Goal: Task Accomplishment & Management: Complete application form

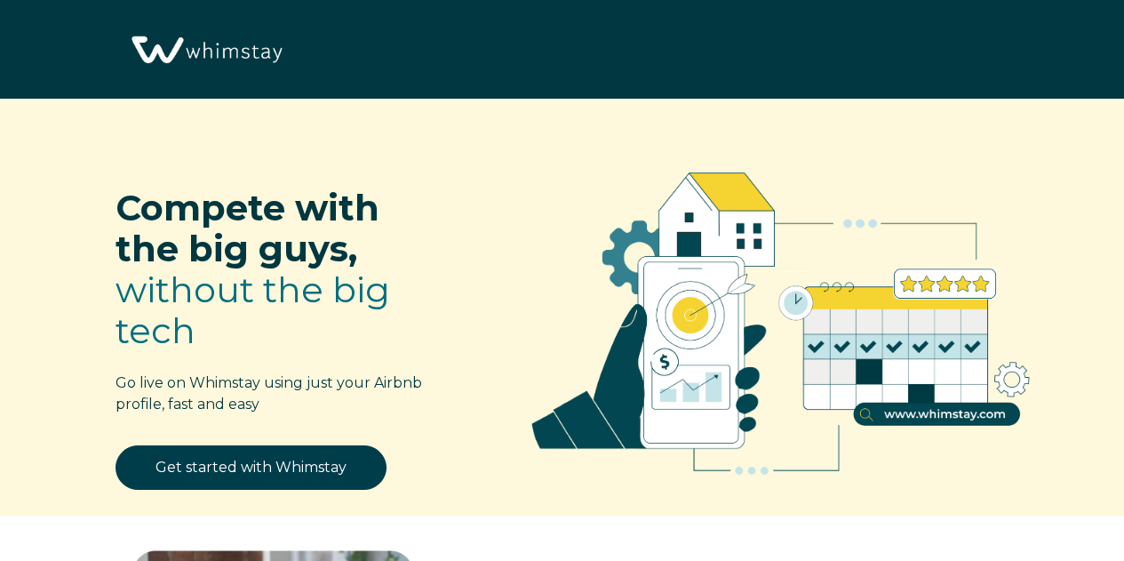
select select "US"
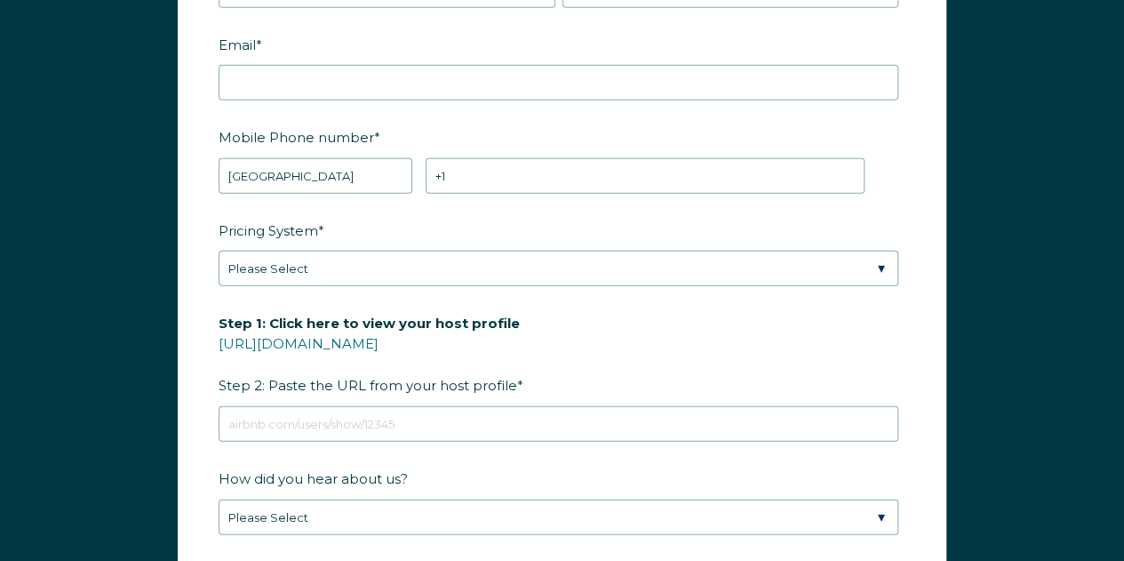
scroll to position [2132, 0]
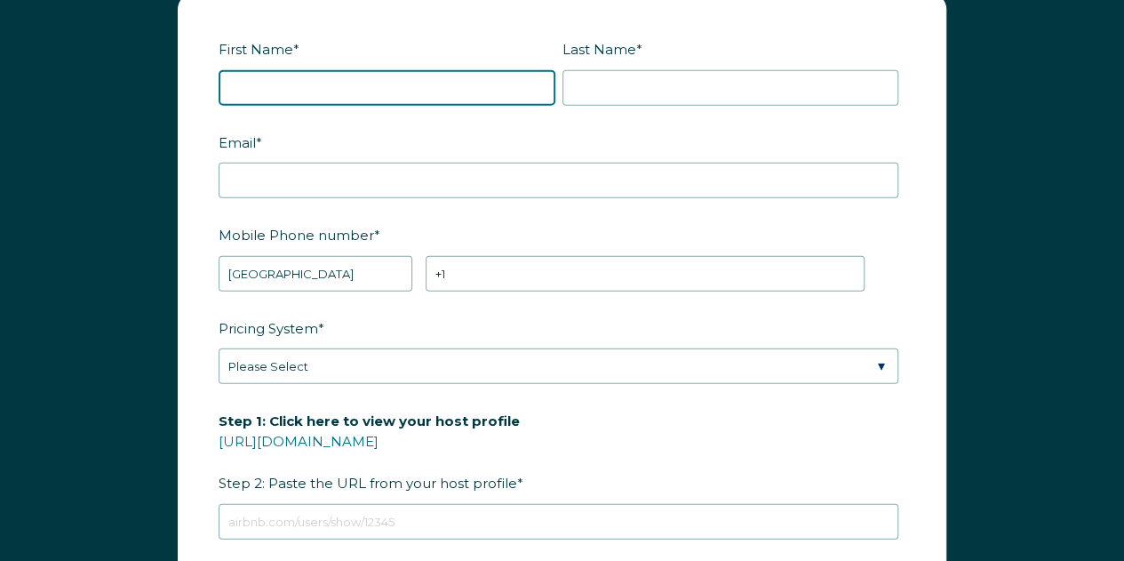
click at [288, 84] on input "First Name *" at bounding box center [387, 88] width 337 height 36
type input "[PERSON_NAME]"
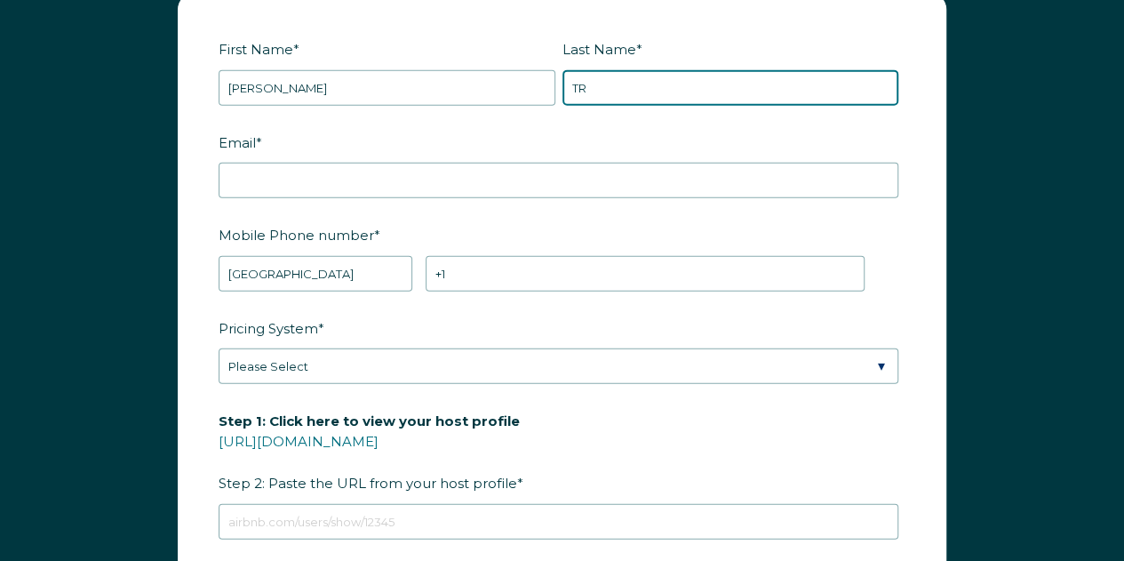
type input "T"
type input "[PERSON_NAME]"
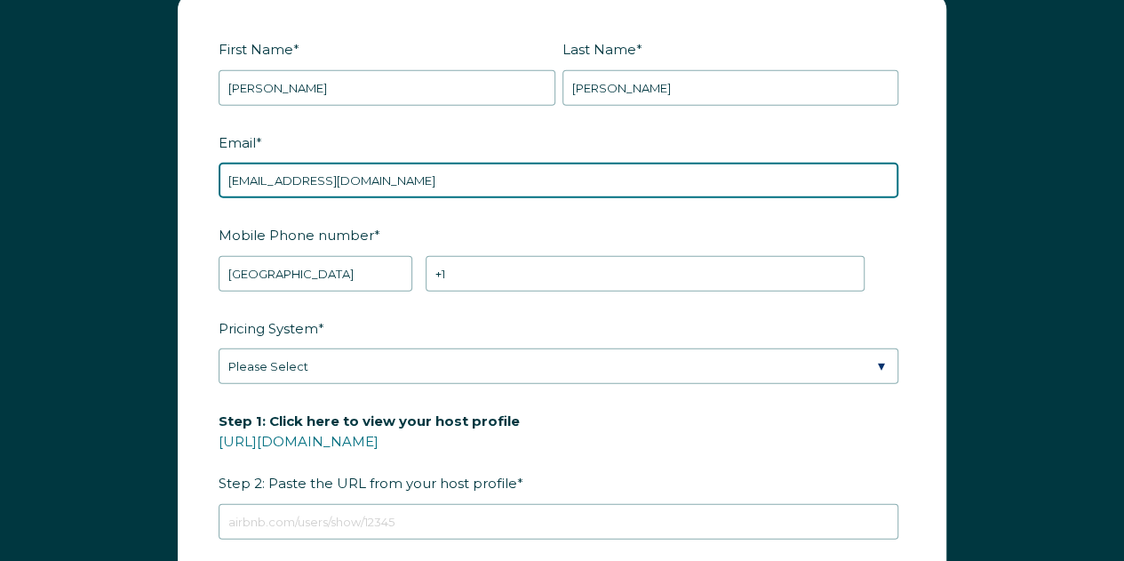
type input "[EMAIL_ADDRESS][DOMAIN_NAME]"
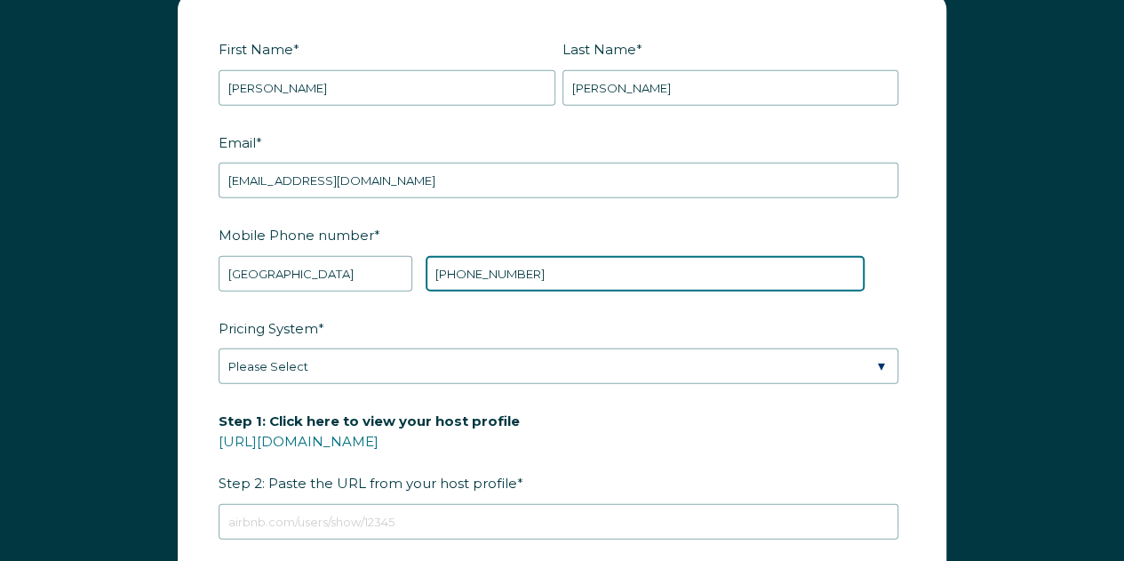
type input "[PHONE_NUMBER]"
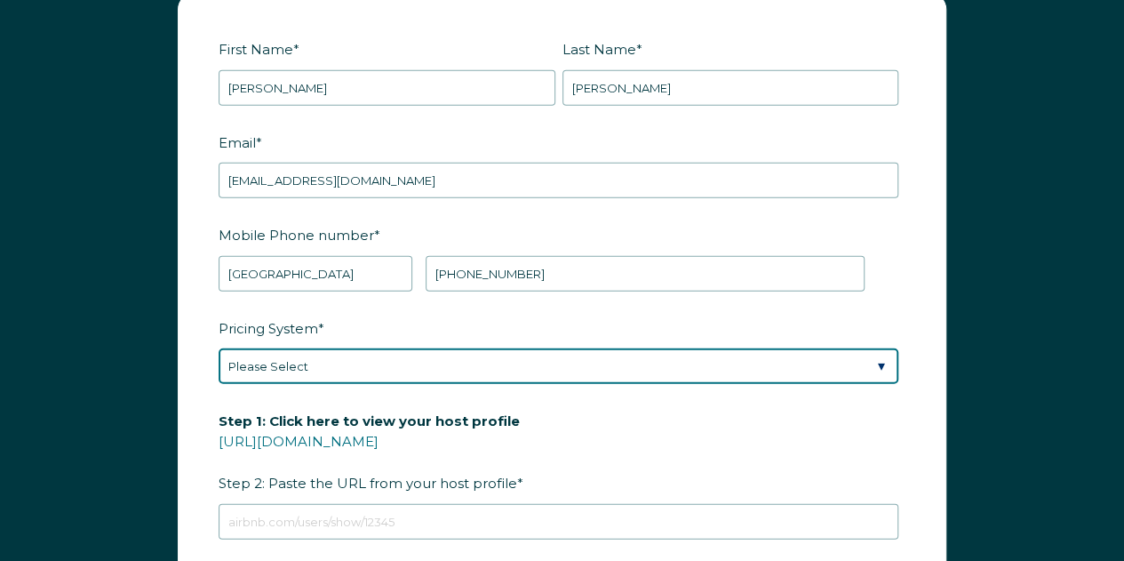
click at [281, 353] on select "Please Select Manual Airbnb Smart Pricing PriceLabs Wheelhouse Beyond Pricing 3…" at bounding box center [559, 366] width 680 height 36
select select "Manual"
click at [219, 348] on select "Please Select Manual Airbnb Smart Pricing PriceLabs Wheelhouse Beyond Pricing 3…" at bounding box center [559, 366] width 680 height 36
click at [389, 362] on select "Please Select Manual Airbnb Smart Pricing PriceLabs Wheelhouse Beyond Pricing 3…" at bounding box center [559, 366] width 680 height 36
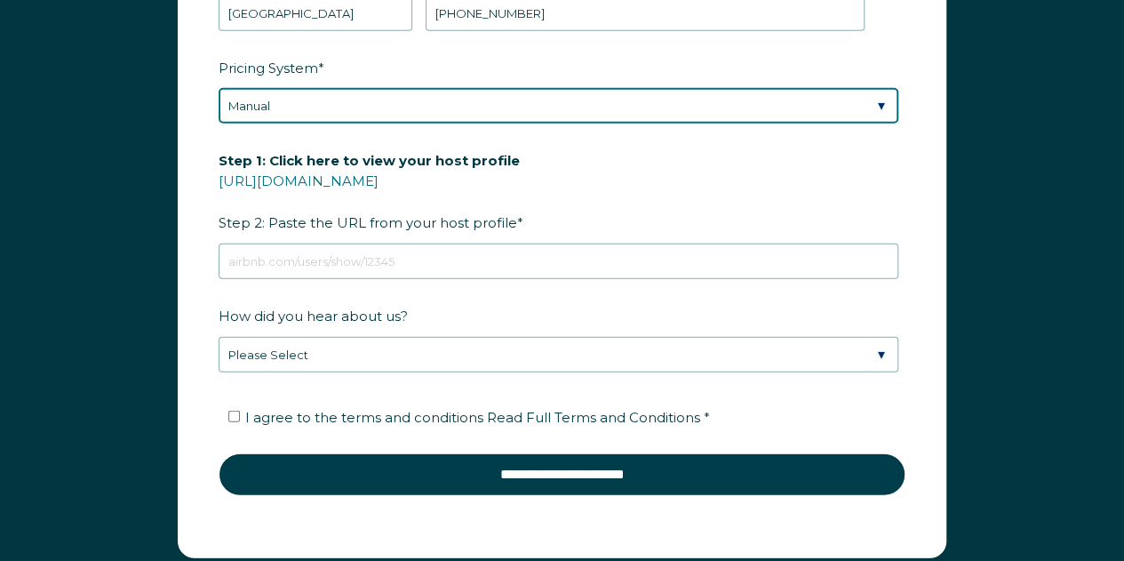
scroll to position [2398, 0]
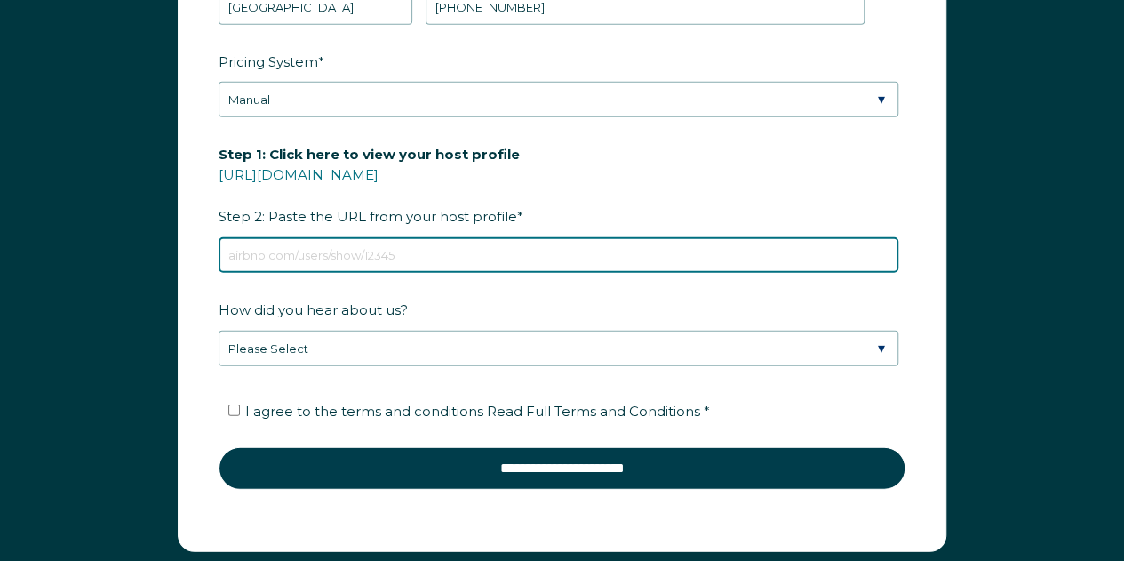
click at [254, 252] on input "Step 1: Click here to view your host profile [URL][DOMAIN_NAME] Step 2: Paste t…" at bounding box center [559, 255] width 680 height 36
paste input "[URL][DOMAIN_NAME][DATE][DATE]"
type input "[URL][DOMAIN_NAME][DATE][DATE]"
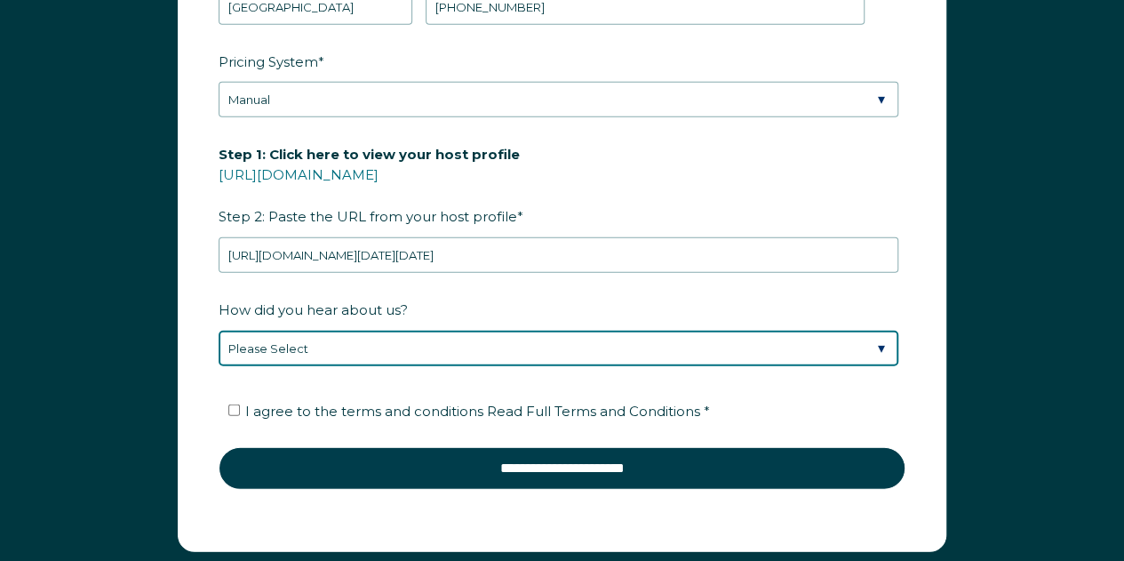
click at [268, 333] on select "Please Select Discovered Whimstay at an event or conference Found Whimstay thro…" at bounding box center [559, 349] width 680 height 36
select select "Google Search"
click at [219, 331] on select "Please Select Discovered Whimstay at an event or conference Found Whimstay thro…" at bounding box center [559, 349] width 680 height 36
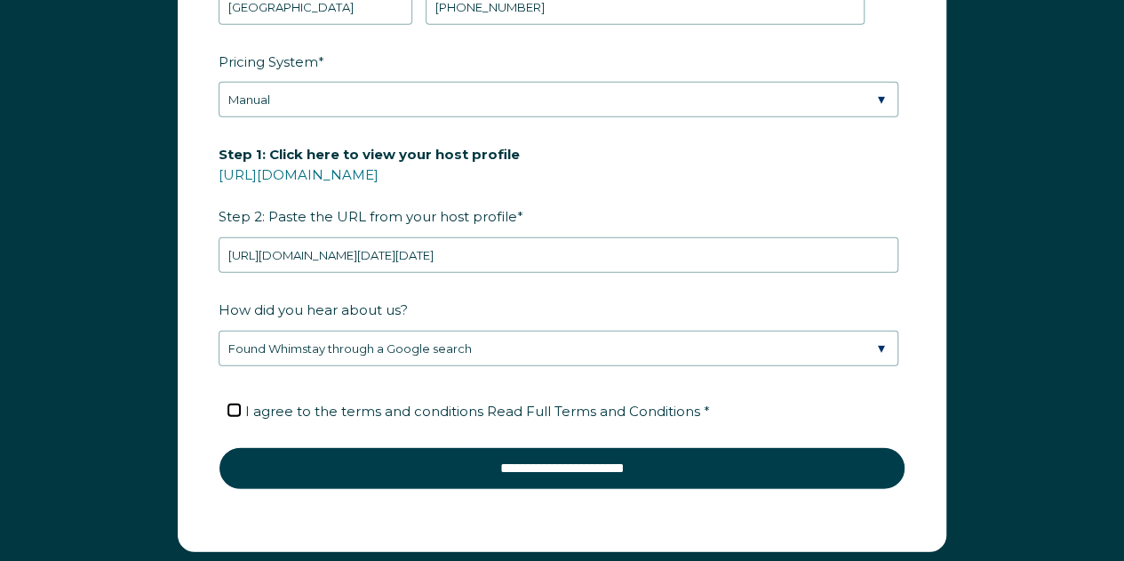
click at [237, 404] on input "I agree to the terms and conditions Read Full Terms and Conditions *" at bounding box center [234, 410] width 12 height 12
checkbox input "true"
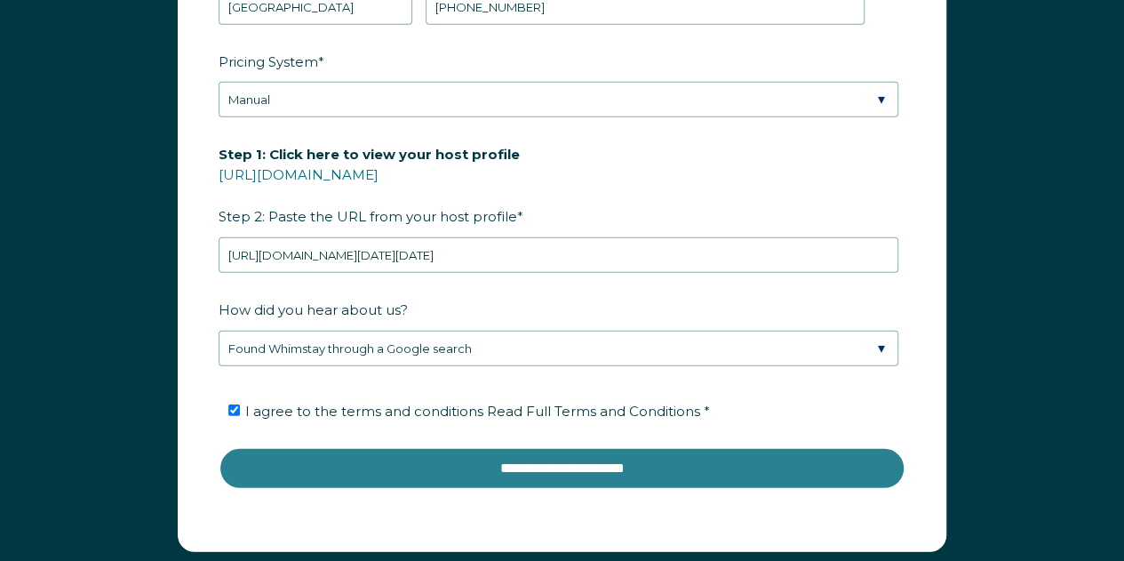
click at [476, 466] on input "**********" at bounding box center [562, 468] width 687 height 43
